Goal: Navigation & Orientation: Find specific page/section

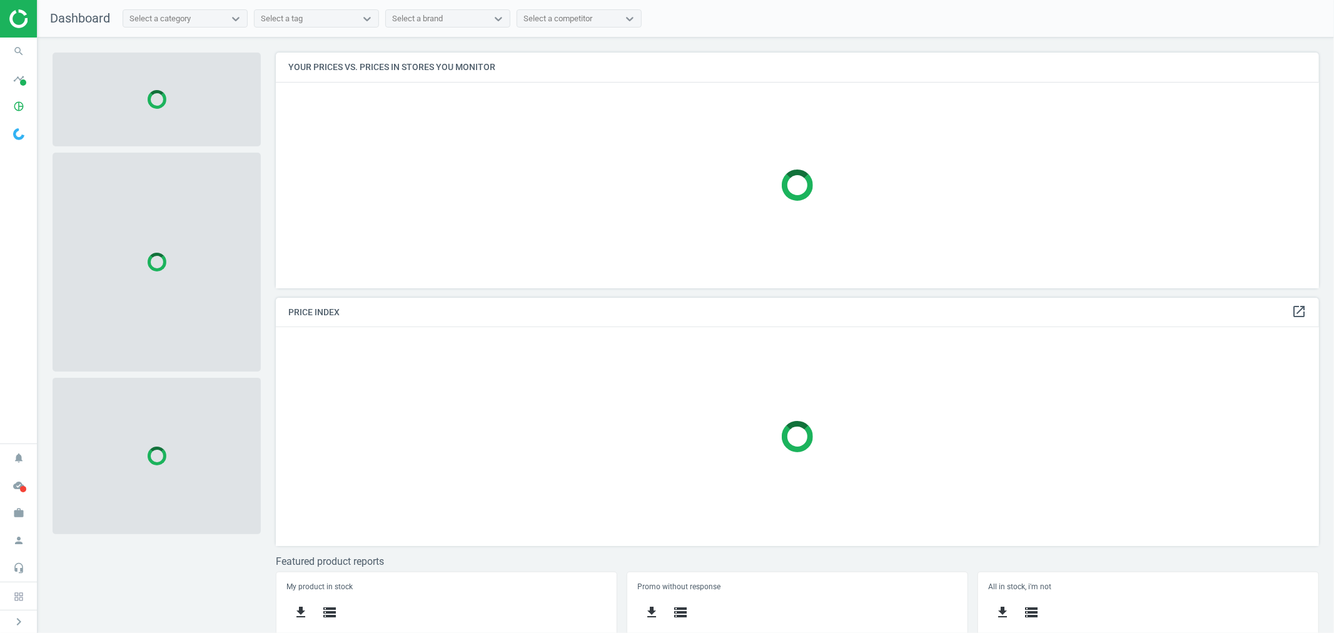
scroll to position [258, 1054]
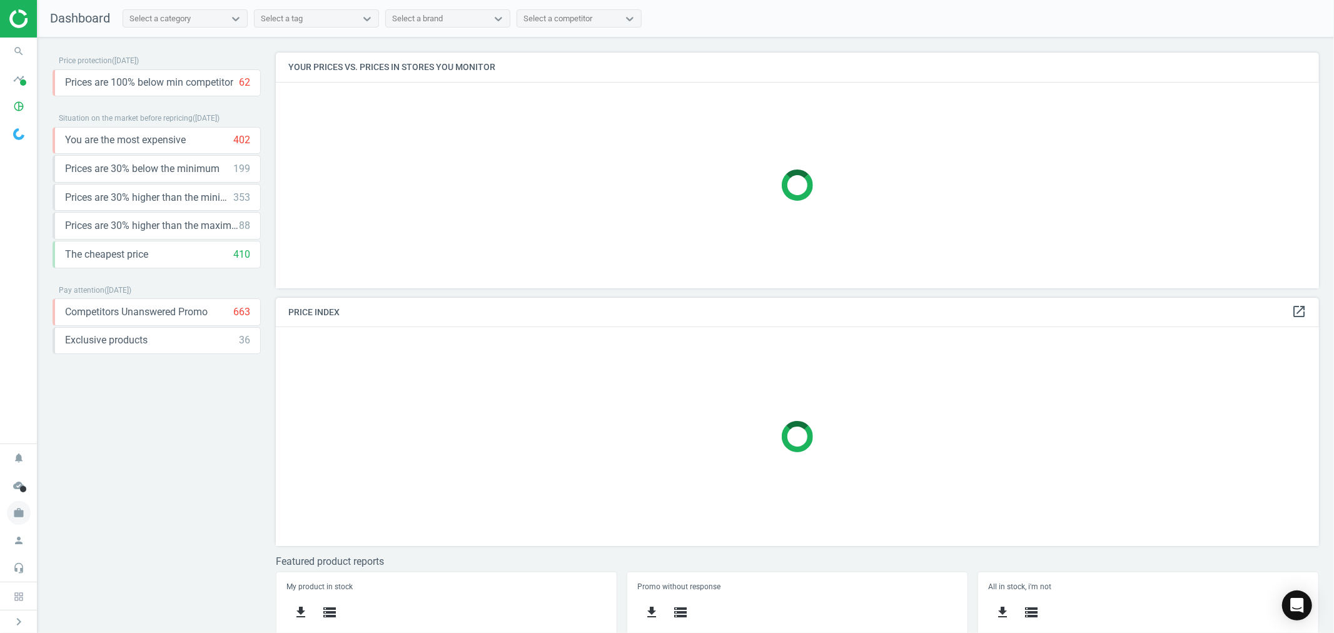
click at [21, 510] on icon "work" at bounding box center [19, 513] width 24 height 24
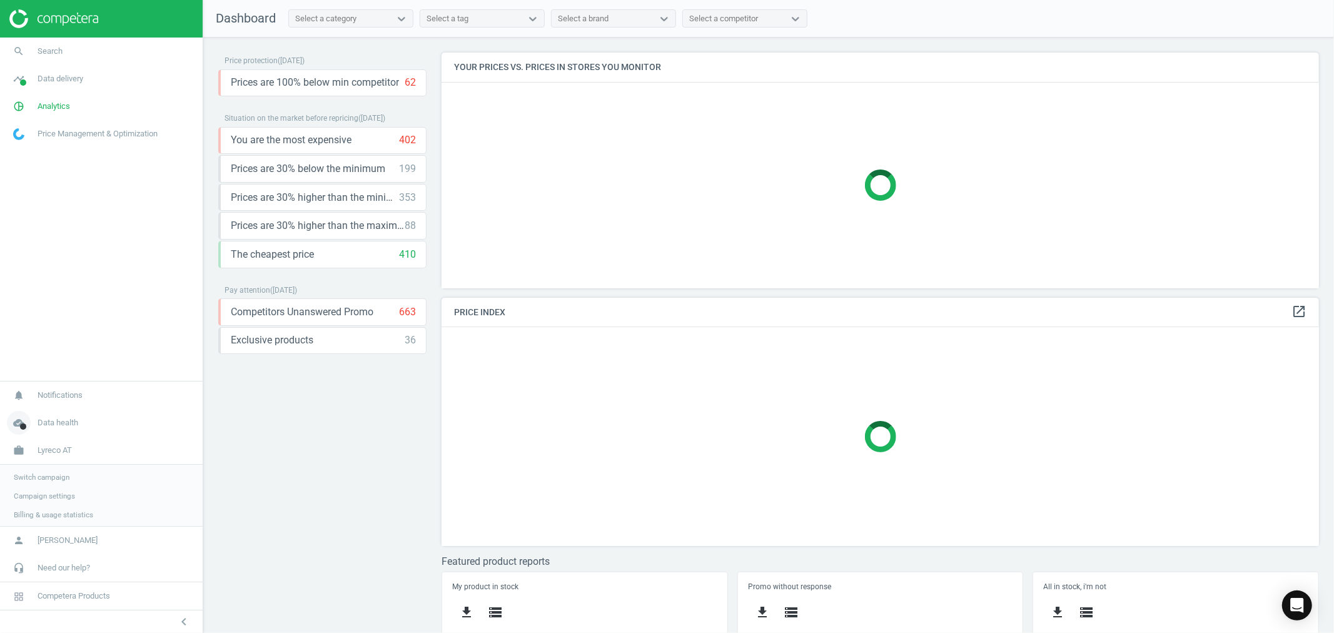
scroll to position [6, 7]
click at [54, 472] on span "Switch campaign" at bounding box center [42, 476] width 56 height 10
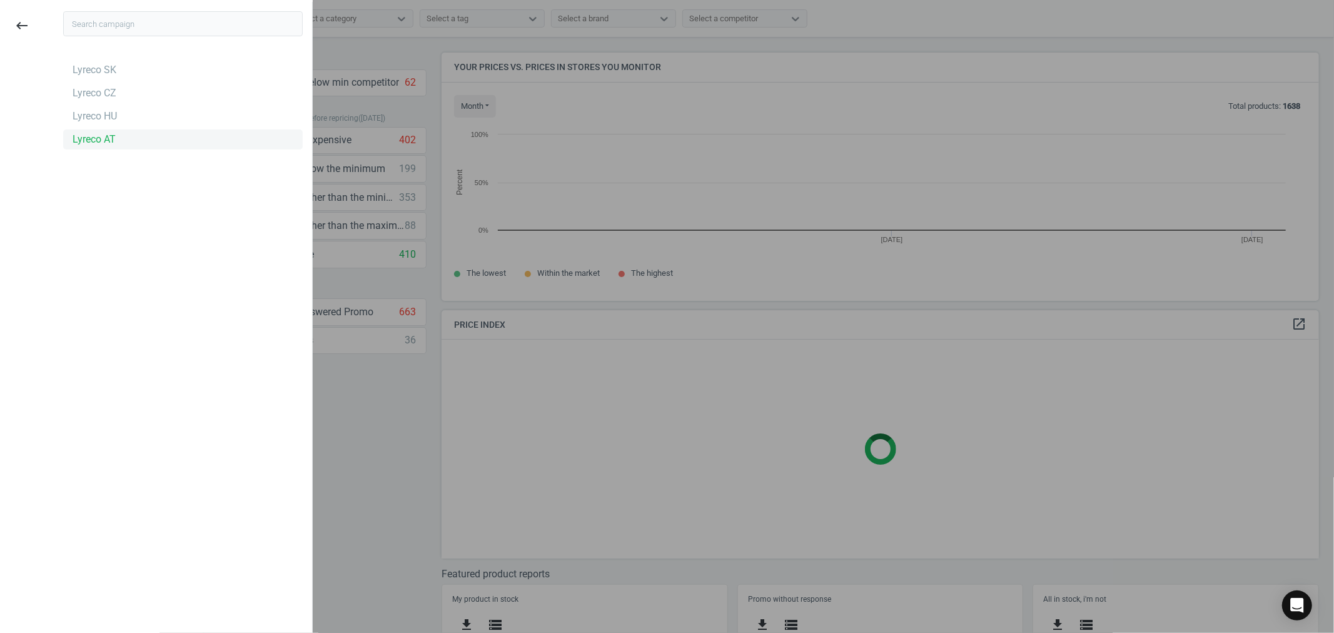
scroll to position [270, 889]
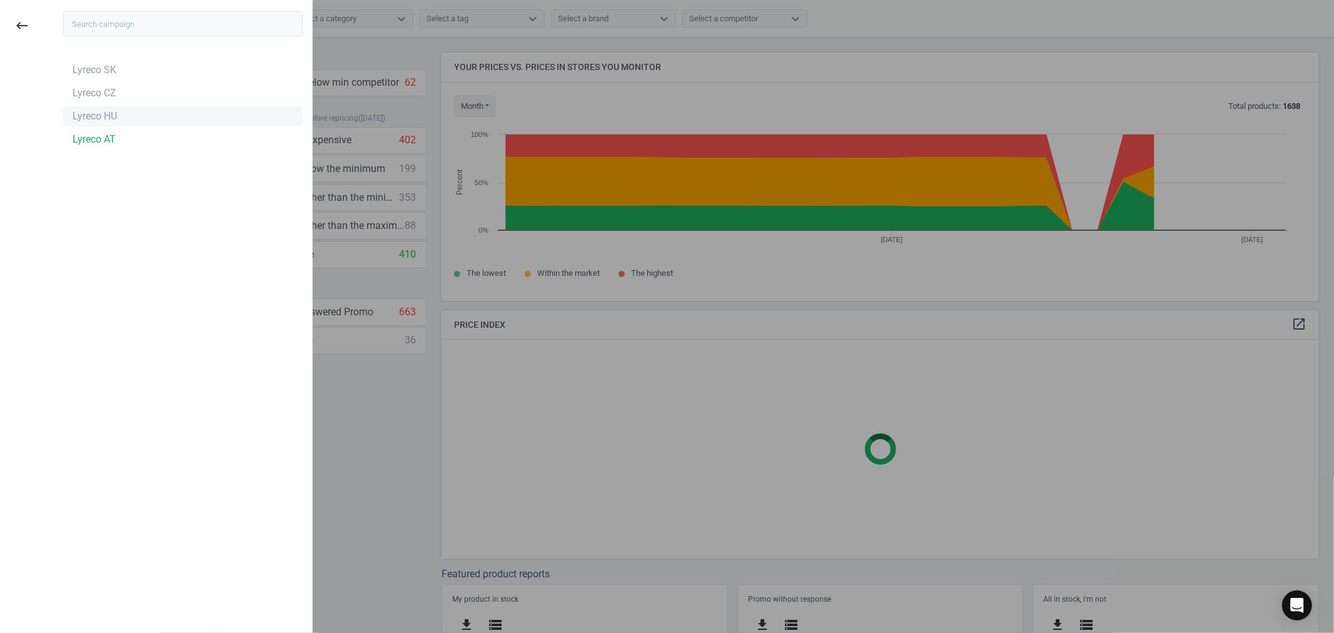
click at [101, 117] on div "Lyreco HU" at bounding box center [95, 116] width 44 height 14
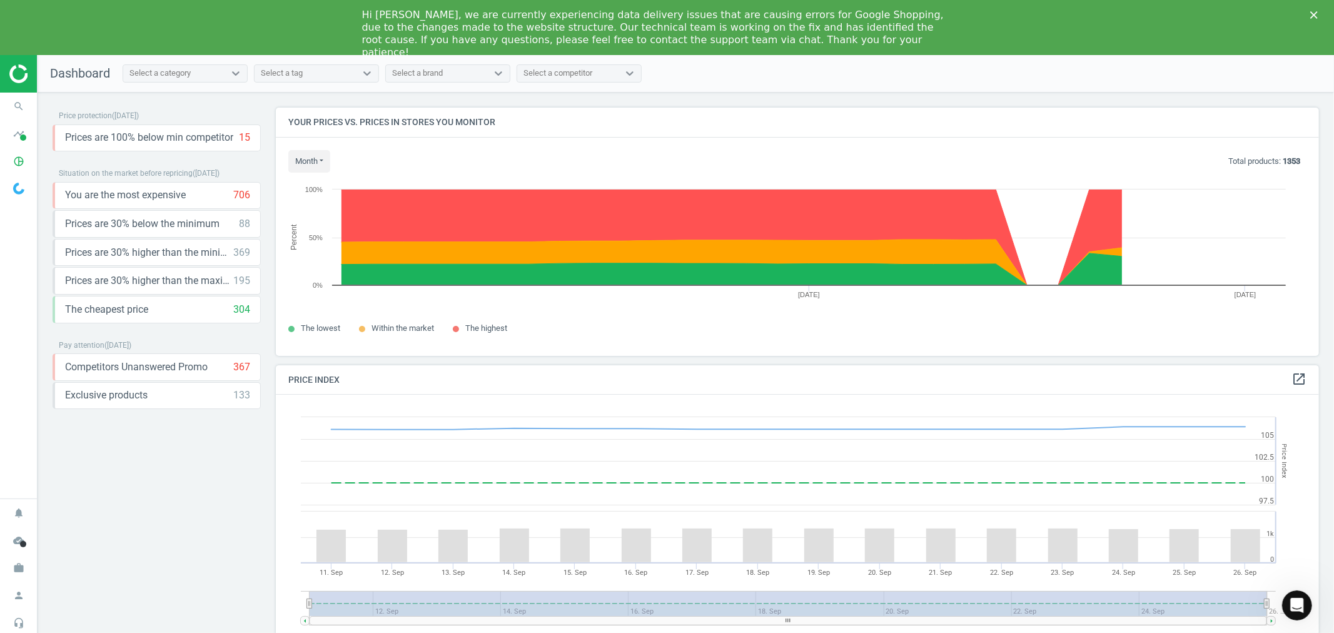
scroll to position [310, 1054]
